Goal: Information Seeking & Learning: Learn about a topic

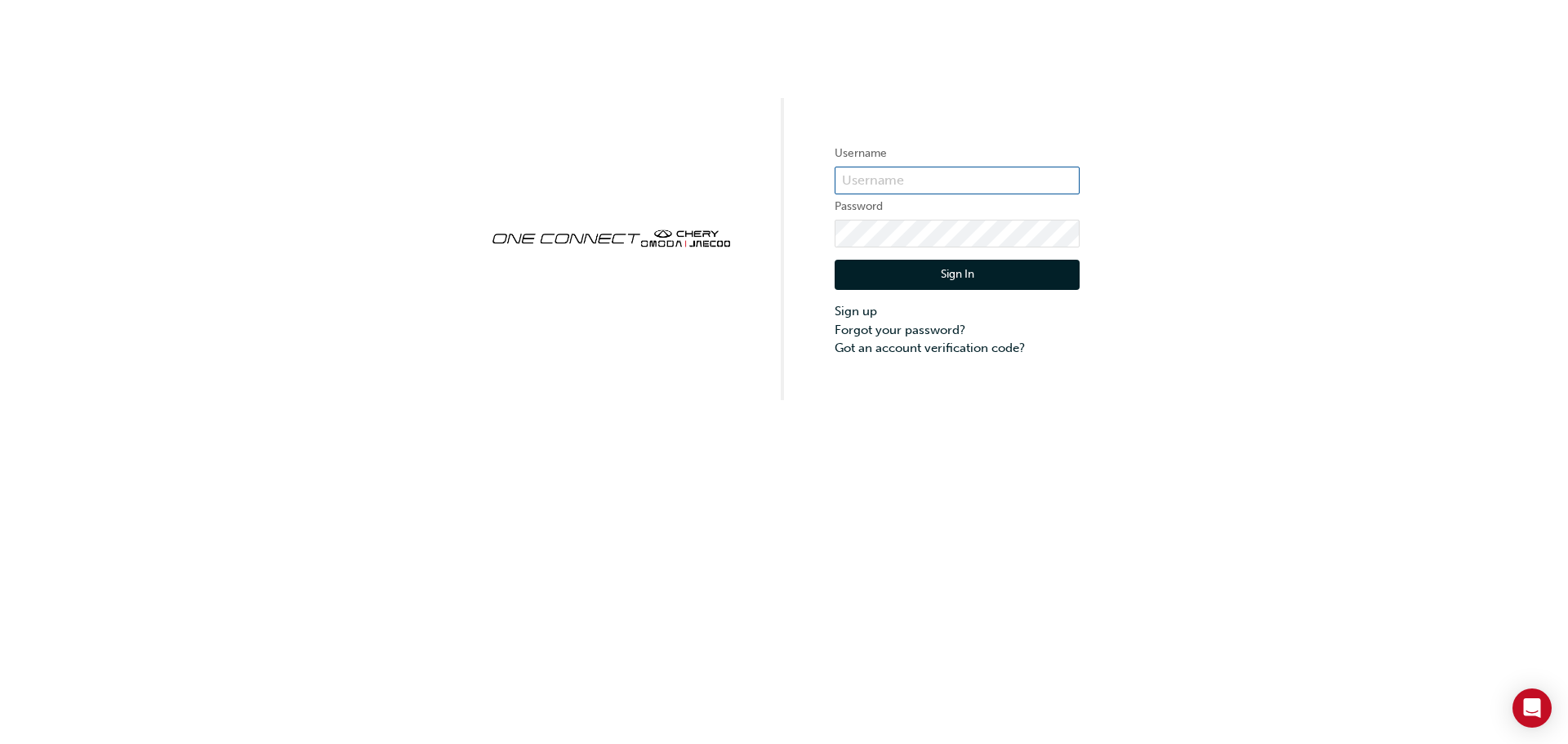
drag, startPoint x: 980, startPoint y: 178, endPoint x: 962, endPoint y: 172, distance: 19.0
click at [980, 178] on input "text" at bounding box center [957, 180] width 245 height 28
click at [884, 187] on input "text" at bounding box center [957, 180] width 245 height 28
click at [899, 188] on input "text" at bounding box center [957, 180] width 245 height 28
click at [900, 193] on input "text" at bounding box center [957, 180] width 245 height 28
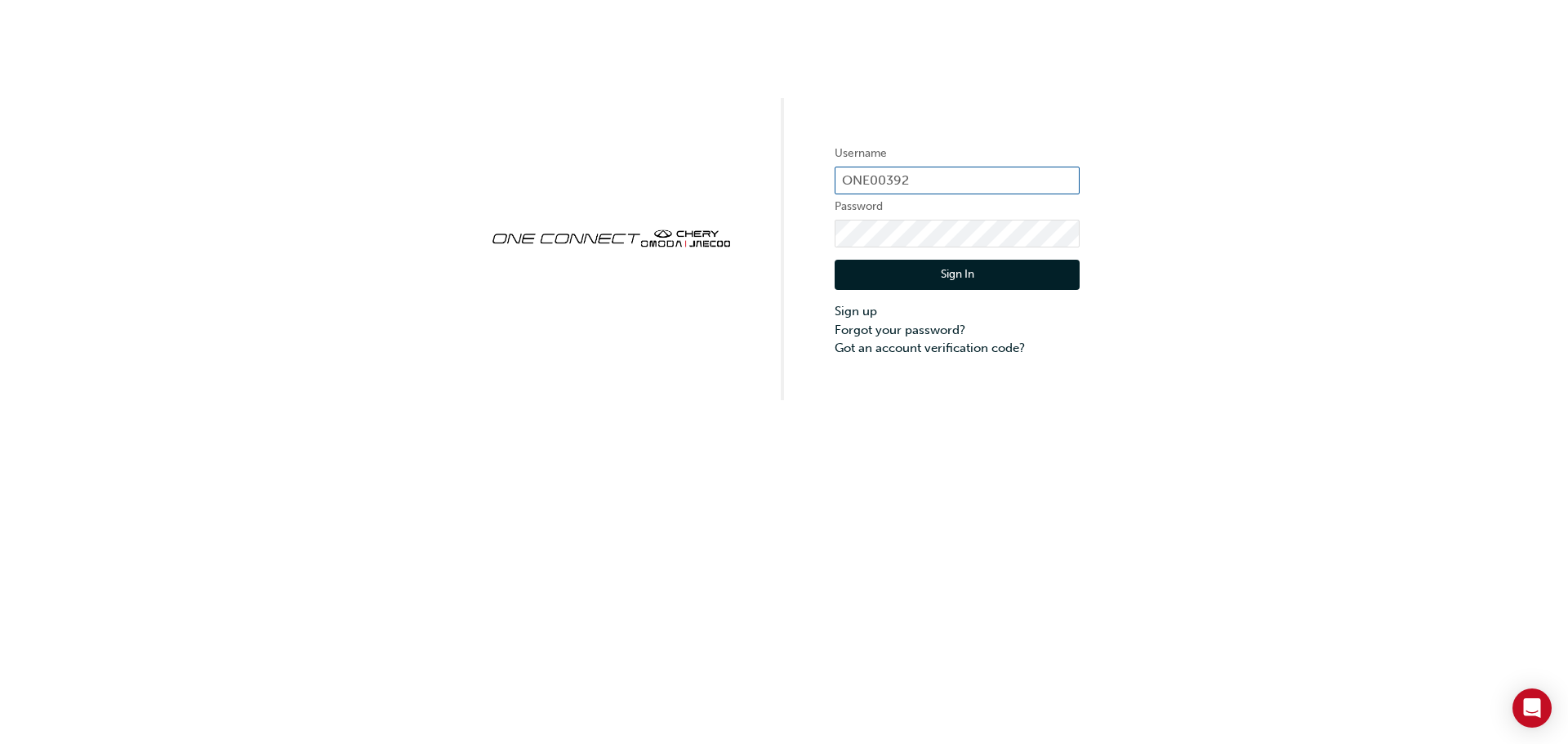
type input "ONE00392"
click button "Sign In" at bounding box center [957, 275] width 245 height 31
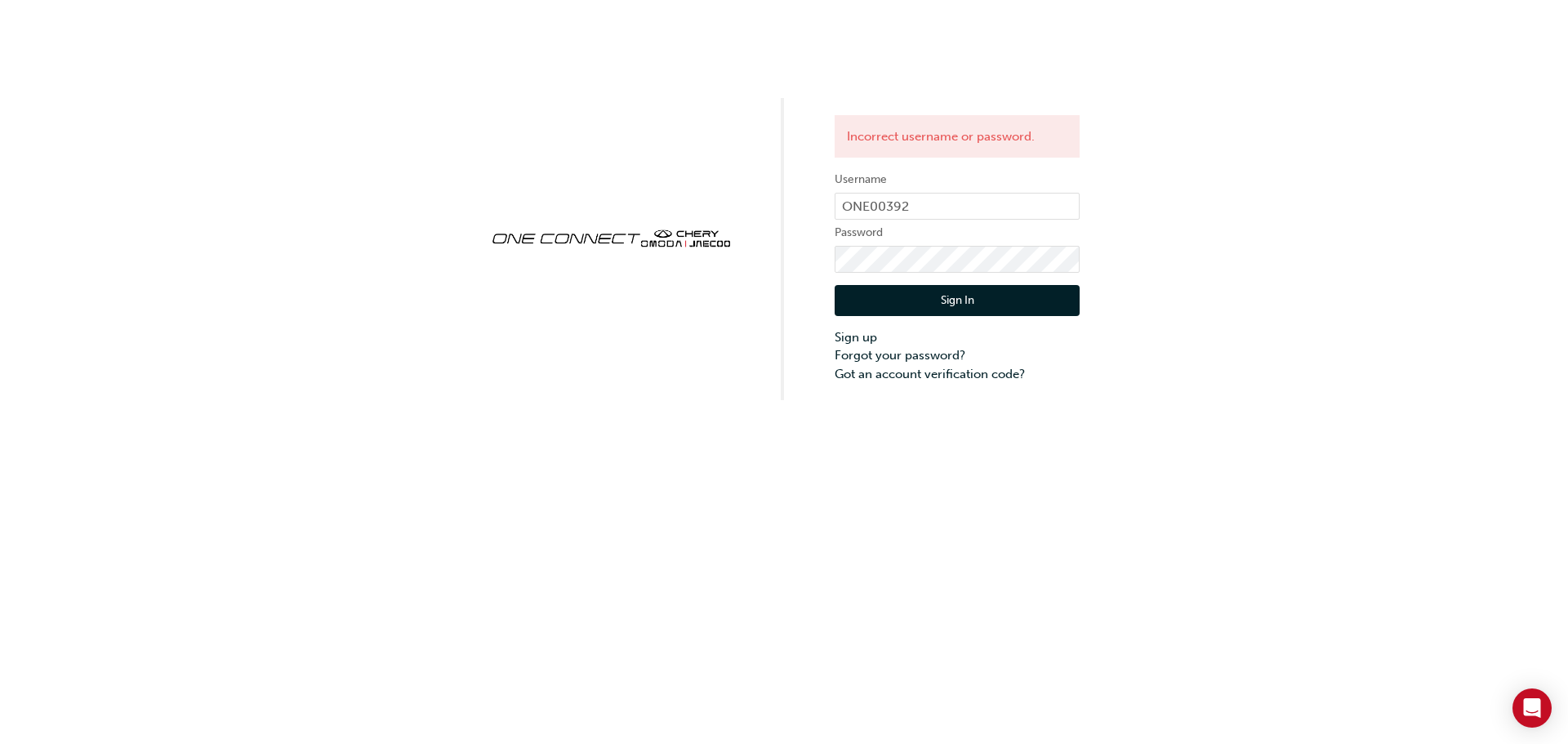
click at [956, 297] on button "Sign In" at bounding box center [957, 300] width 245 height 31
click at [872, 228] on label "Password" at bounding box center [957, 233] width 245 height 19
click at [998, 295] on button "Sign In" at bounding box center [957, 300] width 245 height 31
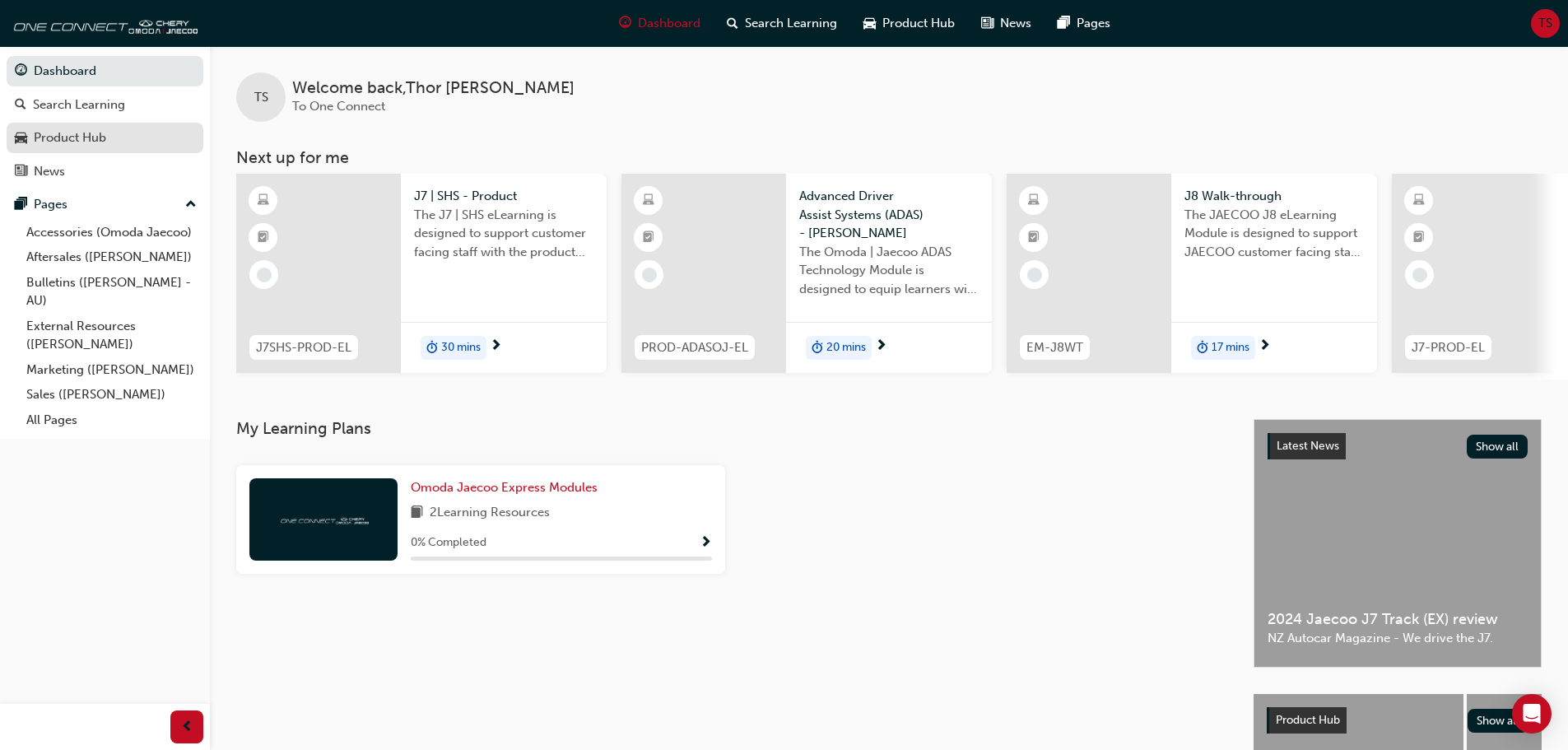
click at [142, 145] on div "Product Hub" at bounding box center [105, 138] width 180 height 20
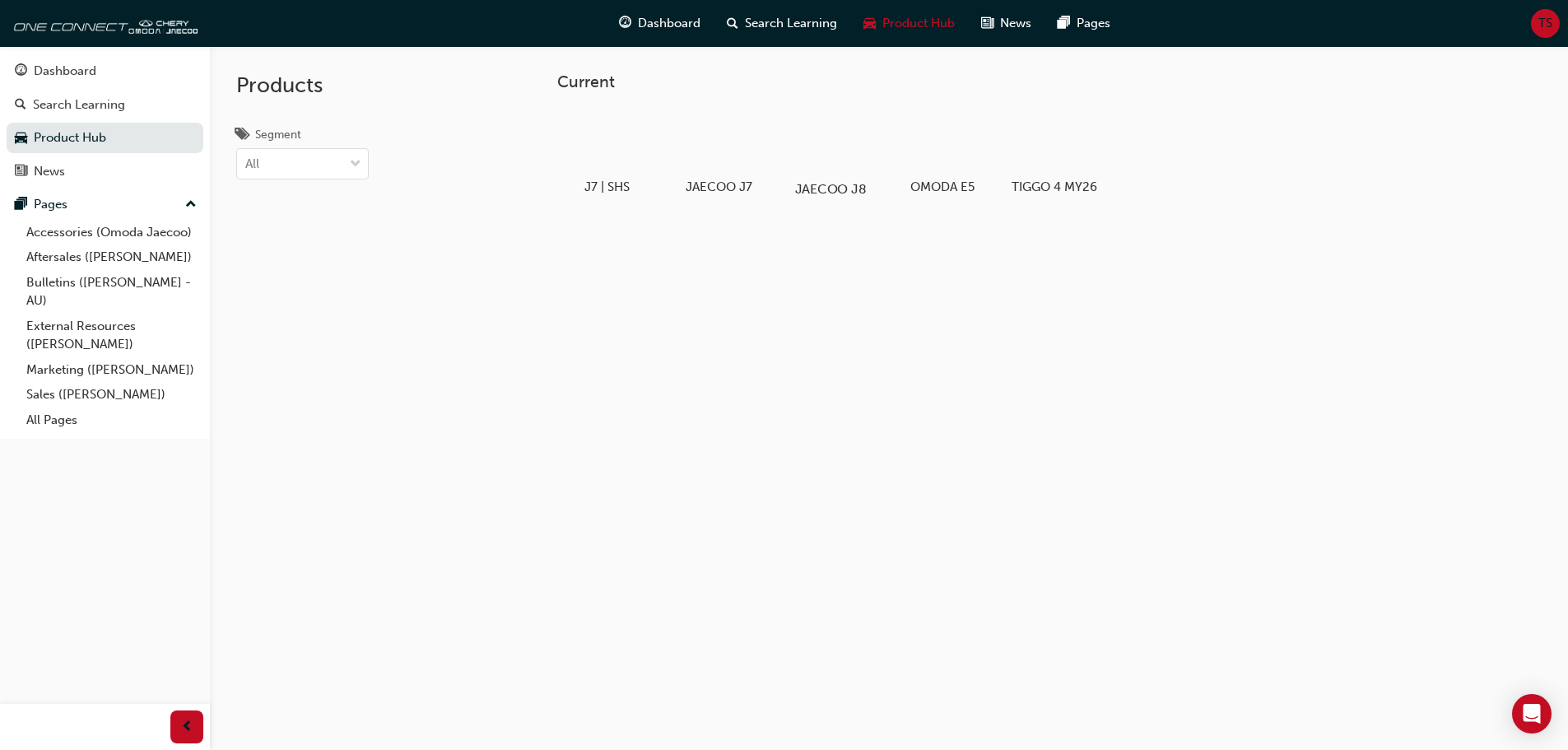
click at [845, 144] on div at bounding box center [831, 141] width 92 height 66
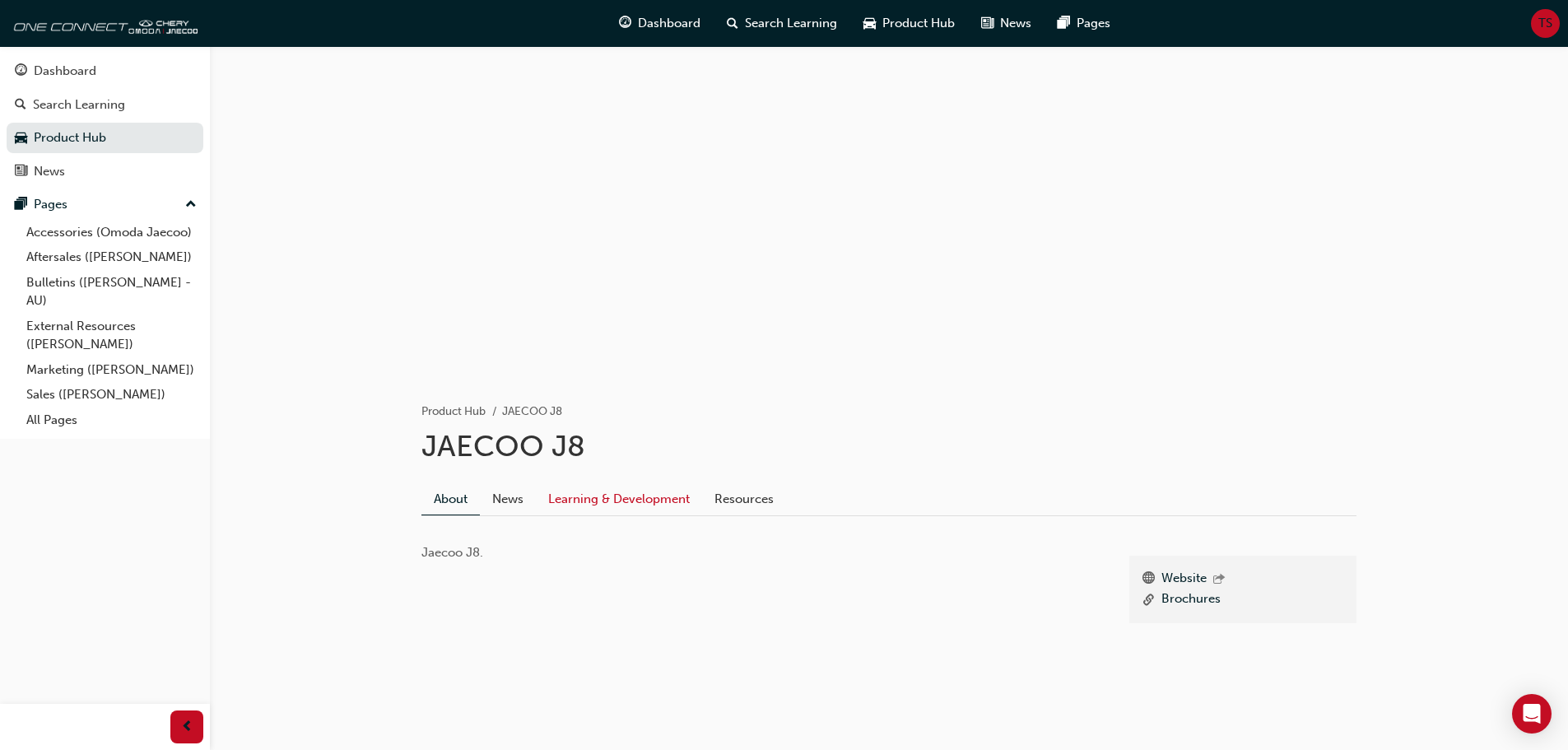
click at [673, 501] on link "Learning & Development" at bounding box center [619, 499] width 167 height 31
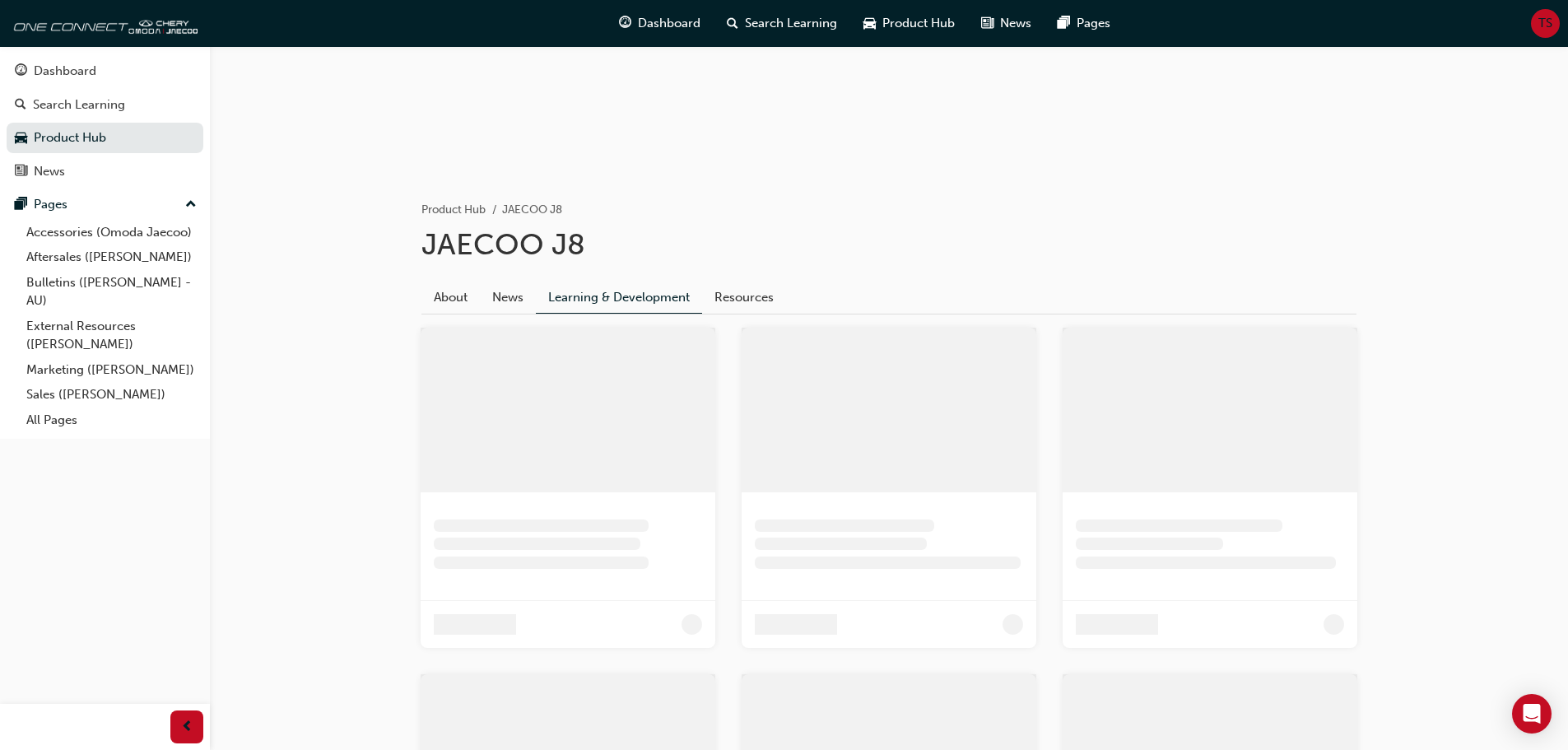
scroll to position [329, 0]
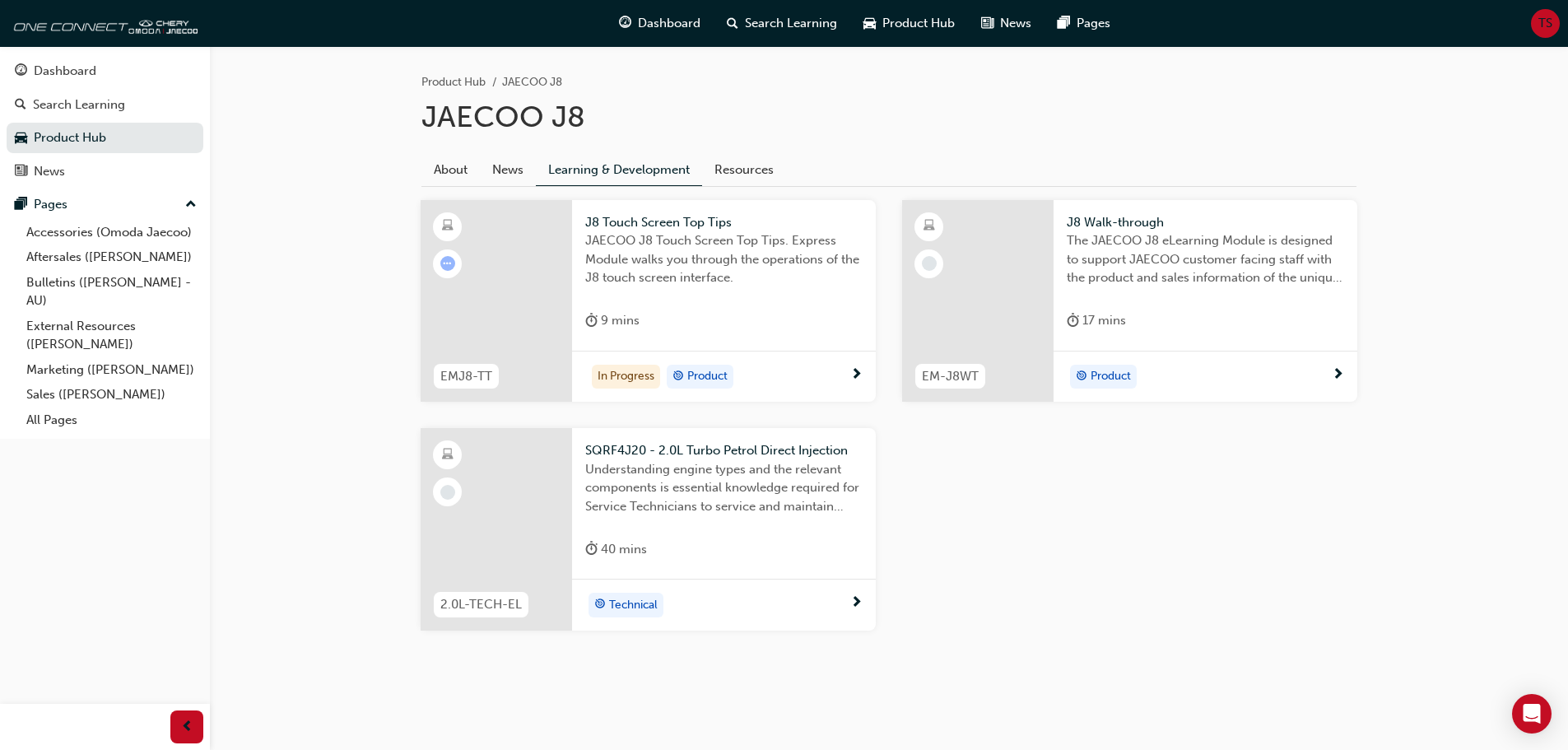
click at [538, 282] on div at bounding box center [497, 302] width 152 height 203
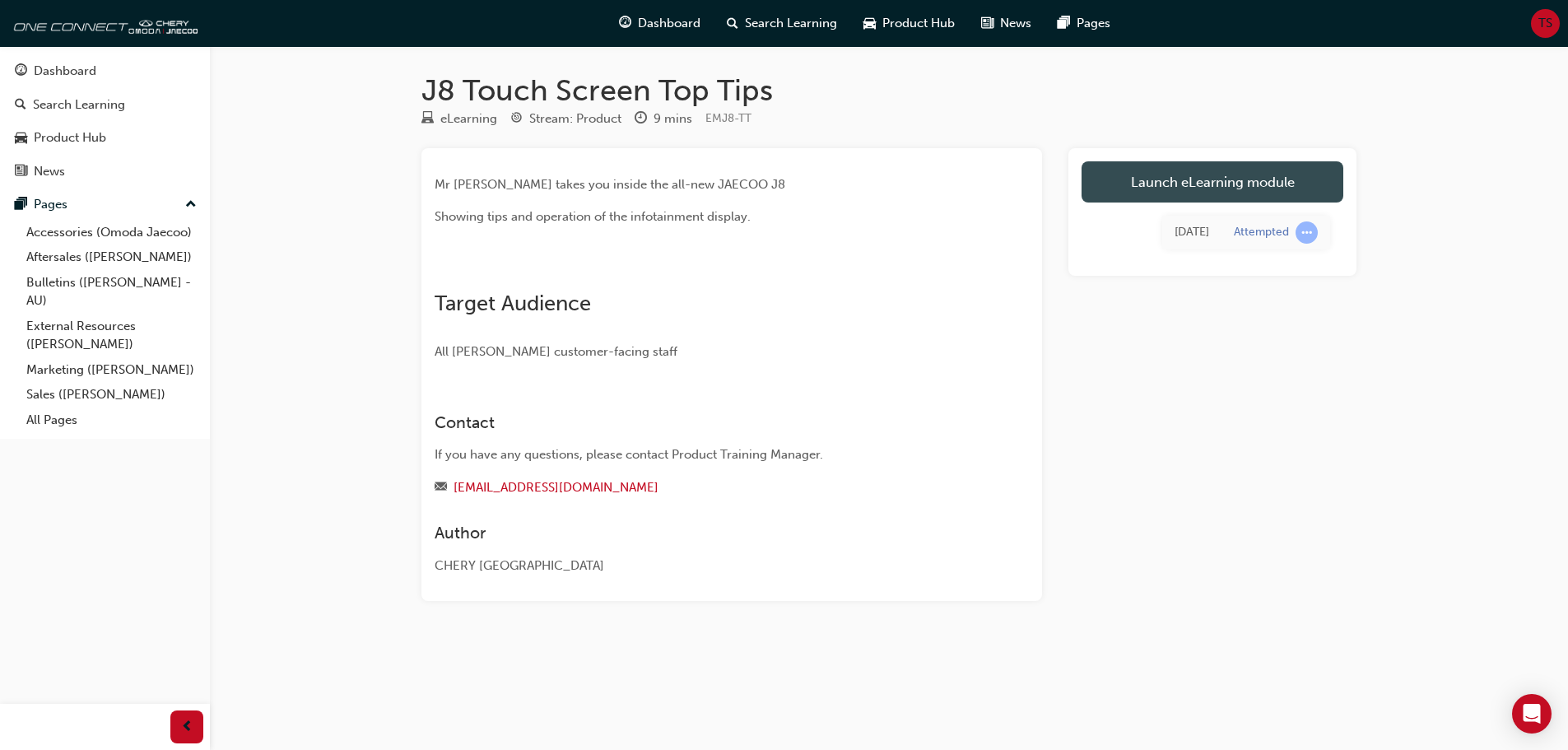
click at [1190, 182] on link "Launch eLearning module" at bounding box center [1213, 182] width 262 height 41
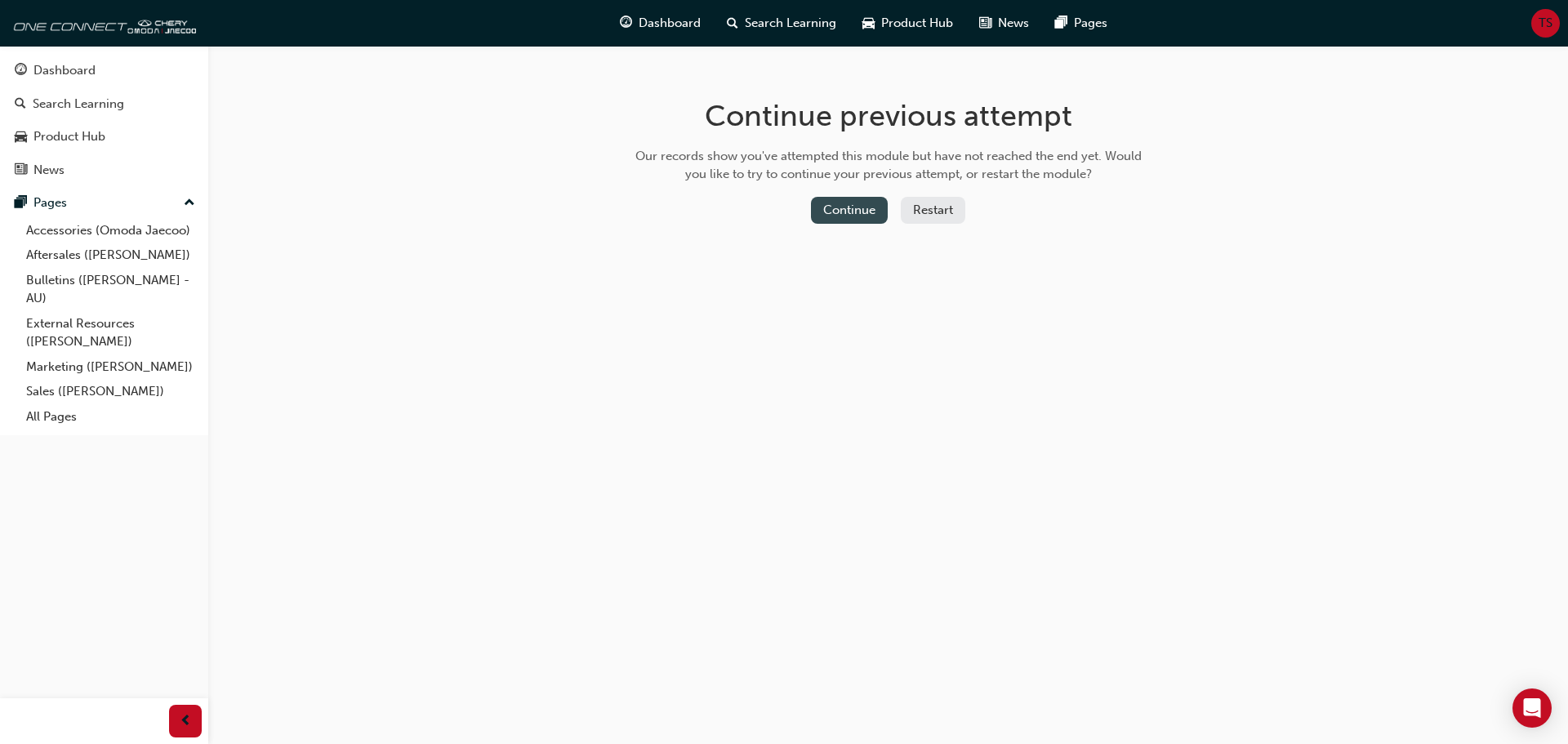
click at [856, 214] on button "Continue" at bounding box center [850, 210] width 77 height 27
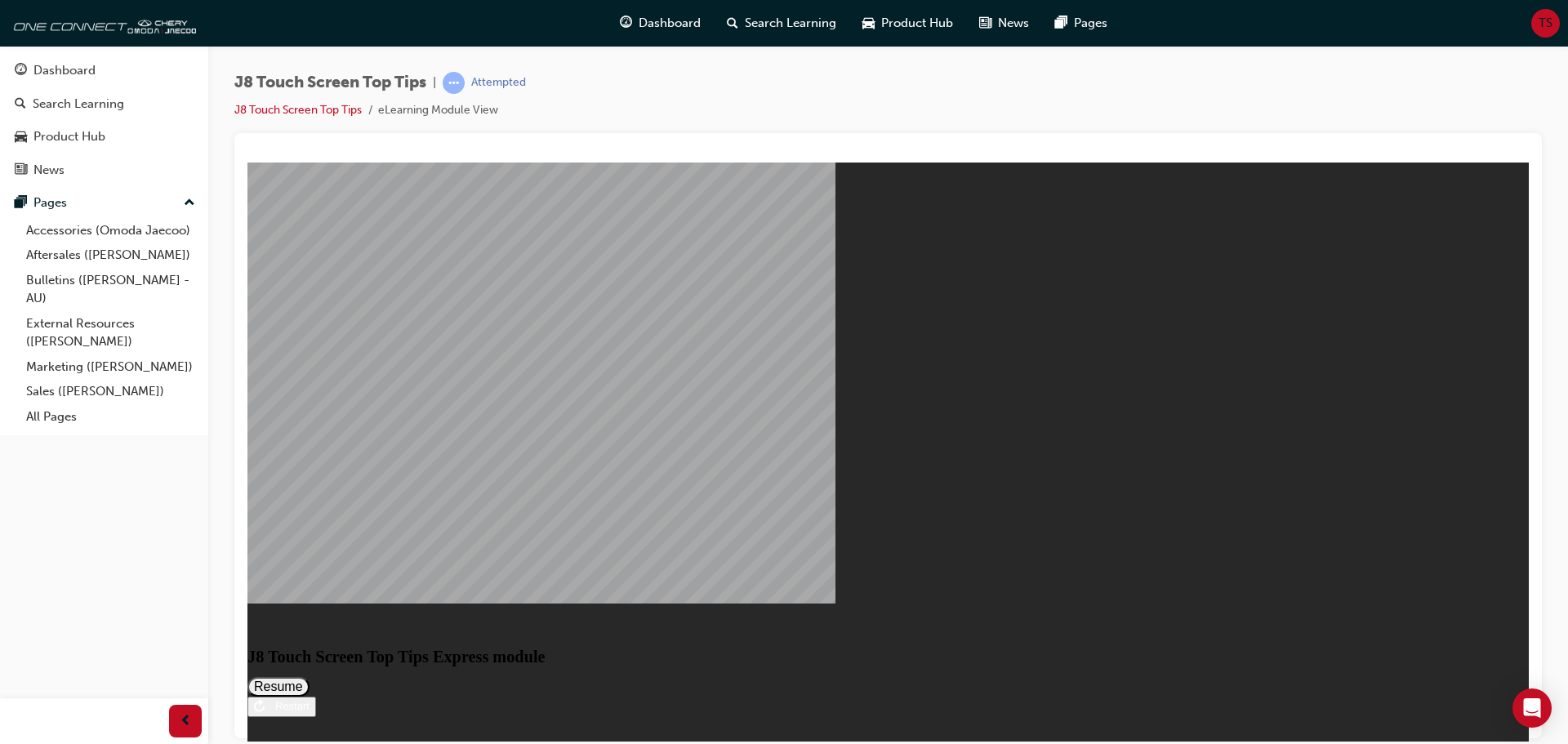
click at [310, 677] on button "Resume" at bounding box center [278, 686] width 62 height 19
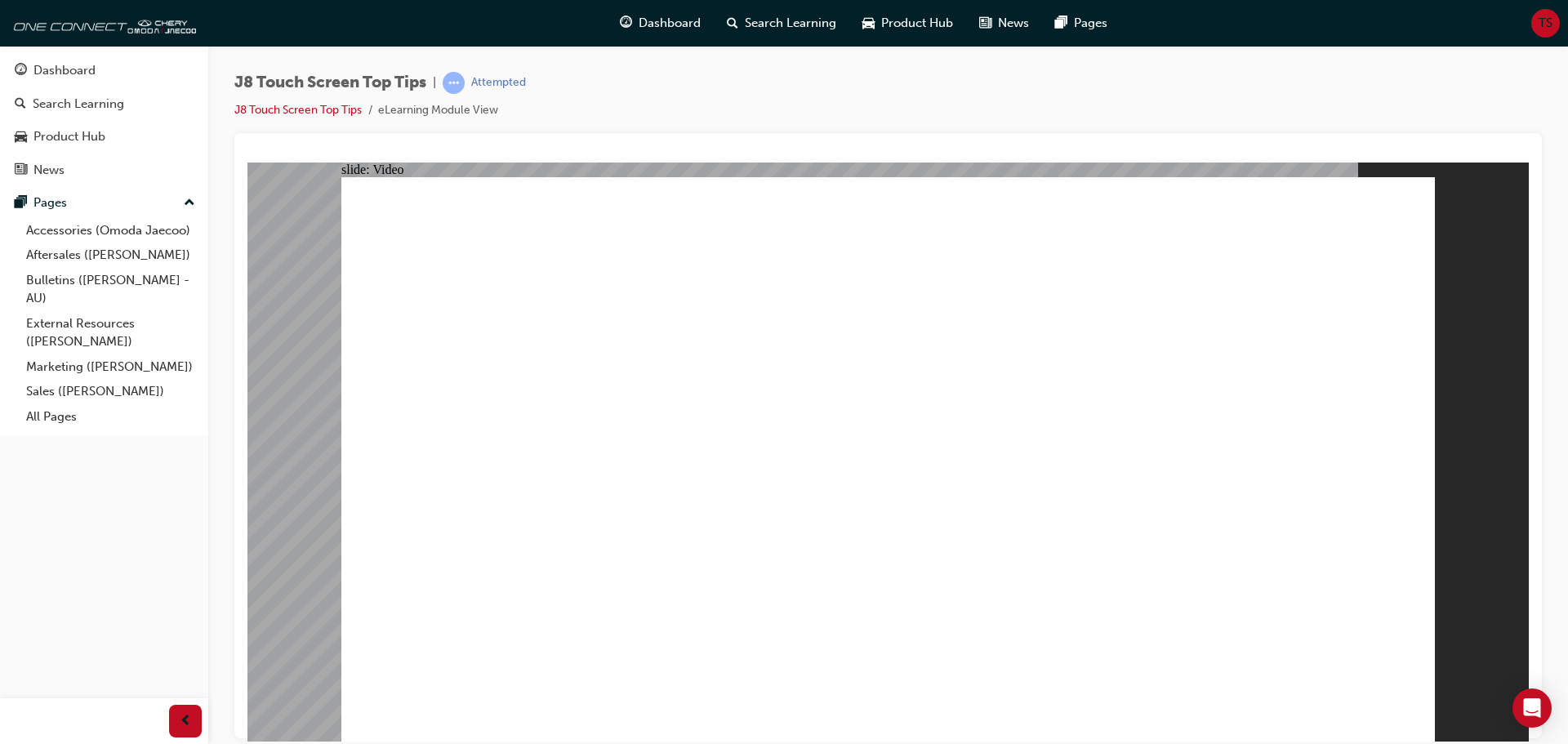
click at [1097, 81] on div "J8 Touch Screen Top Tips | Attempted J8 Touch Screen Top Tips eLearning Module …" at bounding box center [888, 102] width 1307 height 61
click at [54, 23] on img at bounding box center [102, 22] width 188 height 32
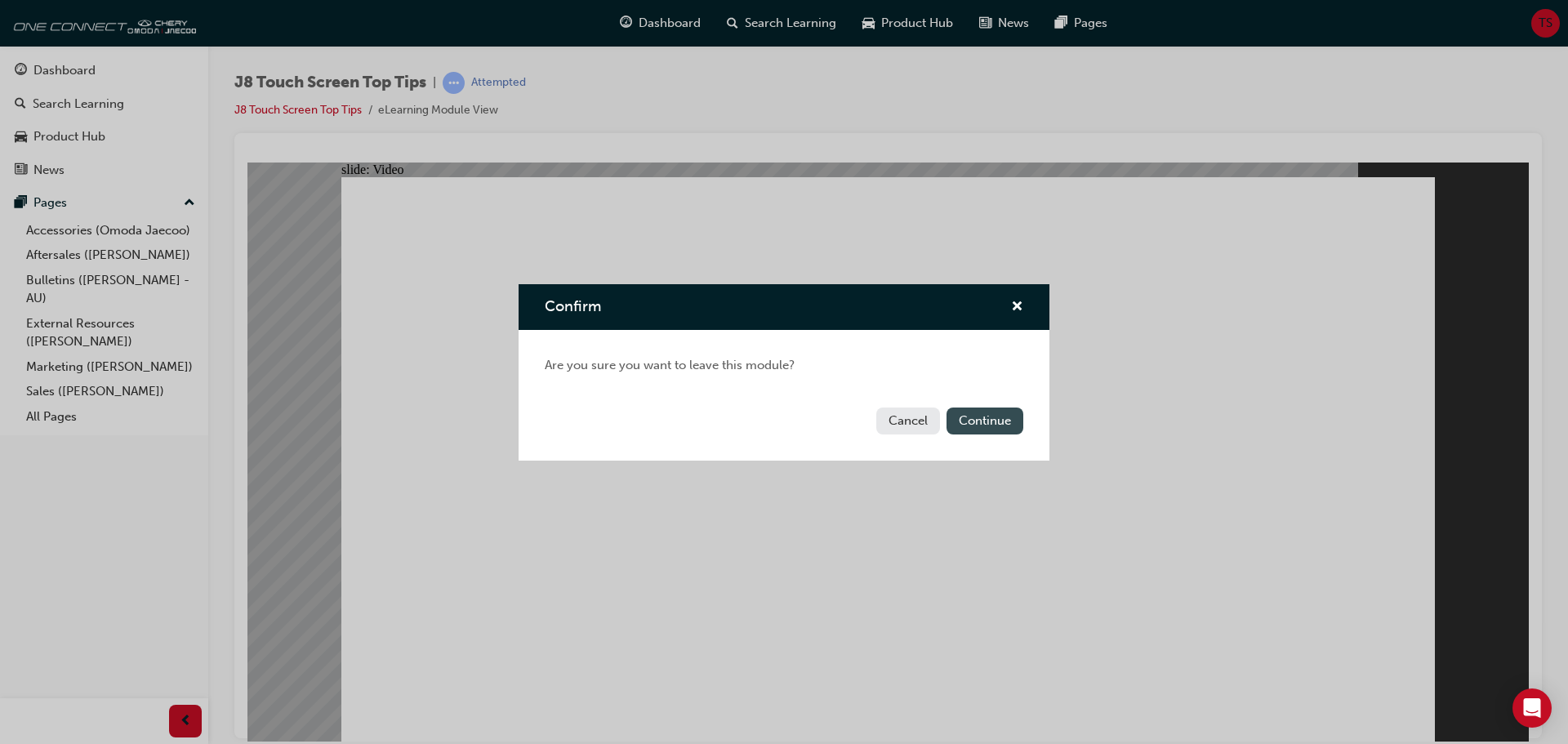
click at [995, 421] on button "Continue" at bounding box center [985, 421] width 77 height 27
